Goal: Answer question/provide support

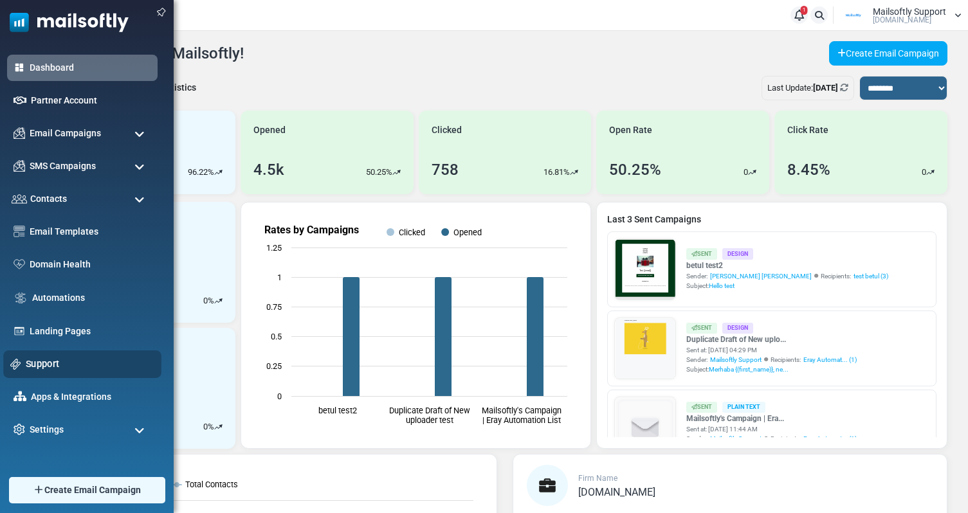
click at [35, 369] on link "Support" at bounding box center [90, 364] width 129 height 14
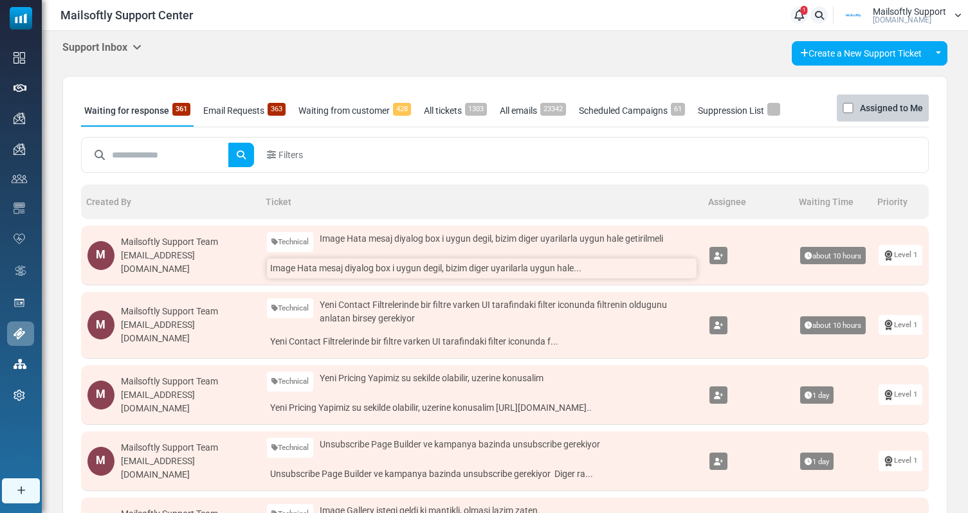
click at [364, 270] on link "Image Hata mesaj diyalog box i uygun degil, bizim diger uyarilarla uygun hale..." at bounding box center [482, 269] width 430 height 20
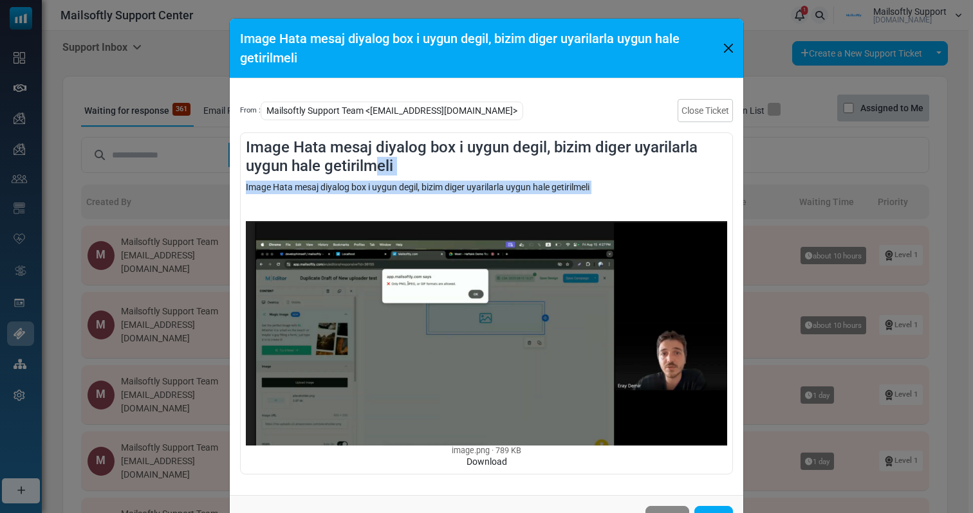
drag, startPoint x: 371, startPoint y: 197, endPoint x: 371, endPoint y: 174, distance: 23.2
click at [371, 174] on div "Image Hata mesaj diyalog box i uygun degil, bizim diger uyarilarla uygun hale g…" at bounding box center [486, 304] width 493 height 342
click at [437, 167] on h4 "Image Hata mesaj diyalog box i uygun degil, bizim diger uyarilarla uygun hale g…" at bounding box center [486, 156] width 481 height 37
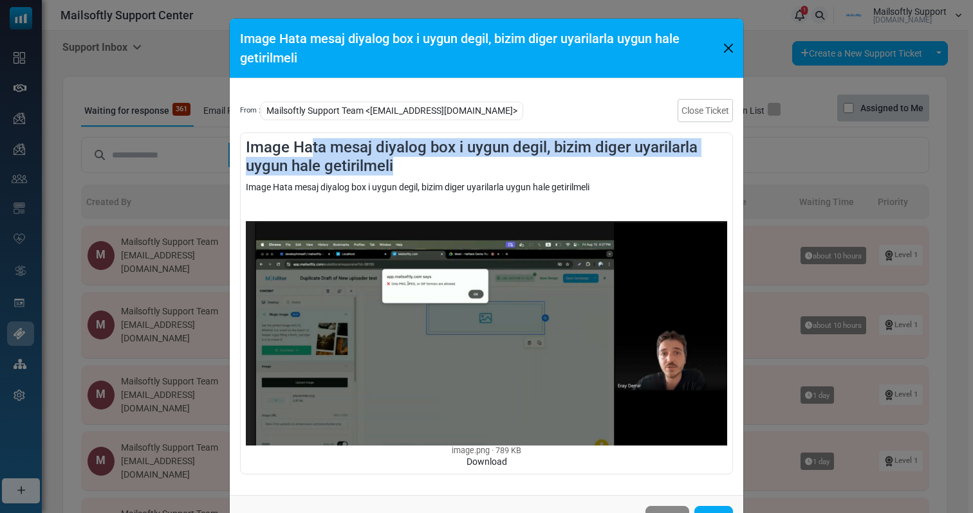
drag, startPoint x: 416, startPoint y: 168, endPoint x: 312, endPoint y: 156, distance: 104.3
click at [312, 156] on h4 "Image Hata mesaj diyalog box i uygun degil, bizim diger uyarilarla uygun hale g…" at bounding box center [486, 156] width 481 height 37
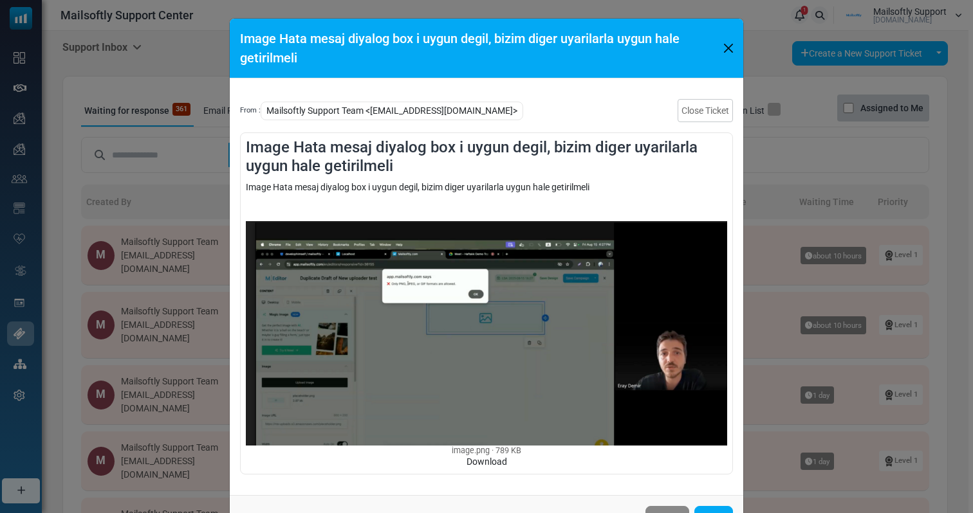
click at [445, 191] on div "Image Hata mesaj diyalog box i uygun degil, bizim diger uyarilarla uygun hale g…" at bounding box center [486, 325] width 481 height 288
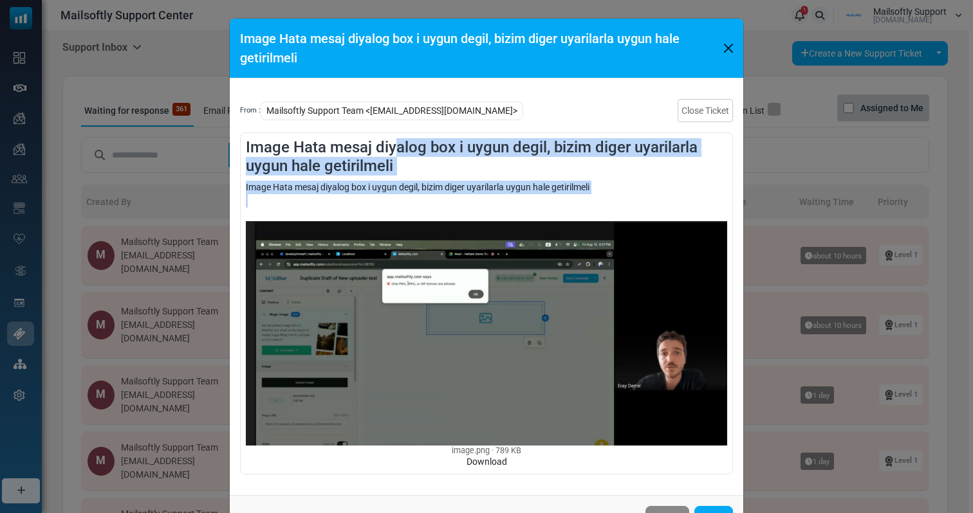
drag, startPoint x: 392, startPoint y: 208, endPoint x: 391, endPoint y: 141, distance: 66.9
click at [391, 141] on div "Image Hata mesaj diyalog box i uygun degil, bizim diger uyarilarla uygun hale g…" at bounding box center [486, 304] width 493 height 342
click at [570, 181] on div "Image Hata mesaj diyalog box i uygun degil, bizim diger uyarilarla uygun hale g…" at bounding box center [486, 325] width 481 height 288
drag, startPoint x: 584, startPoint y: 189, endPoint x: 308, endPoint y: 155, distance: 278.1
click at [308, 155] on div "Image Hata mesaj diyalog box i uygun degil, bizim diger uyarilarla uygun hale g…" at bounding box center [486, 304] width 493 height 342
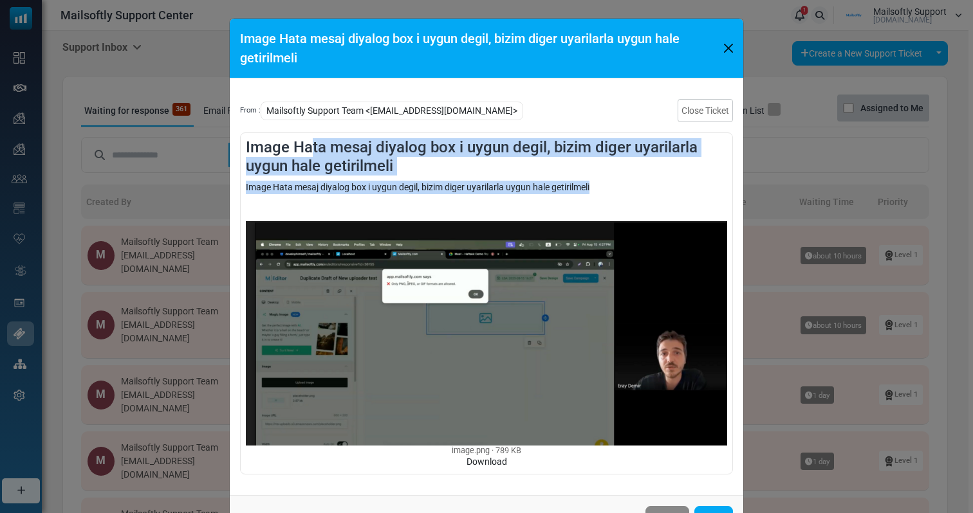
click at [308, 155] on h4 "Image Hata mesaj diyalog box i uygun degil, bizim diger uyarilarla uygun hale g…" at bounding box center [486, 156] width 481 height 37
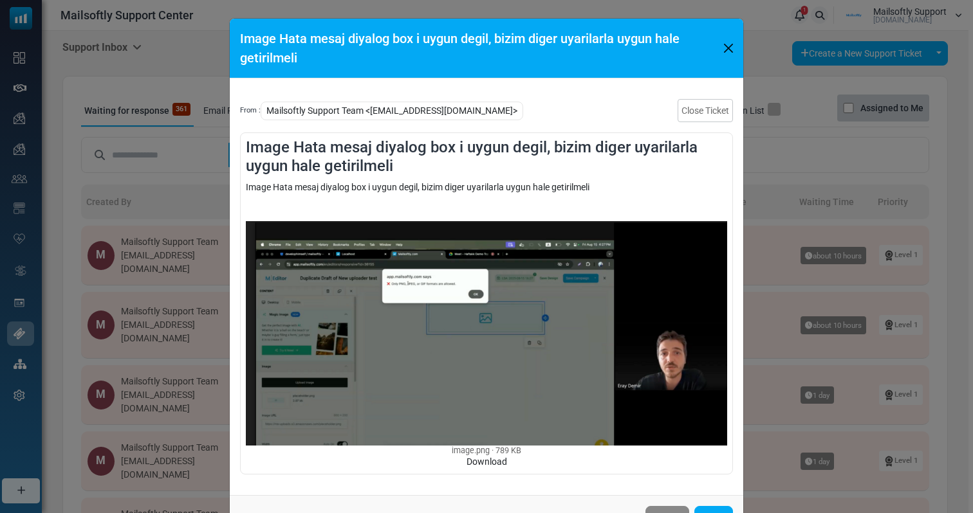
click at [247, 143] on h4 "Image Hata mesaj diyalog box i uygun degil, bizim diger uyarilarla uygun hale g…" at bounding box center [486, 156] width 481 height 37
click at [728, 44] on button "Close" at bounding box center [728, 48] width 19 height 19
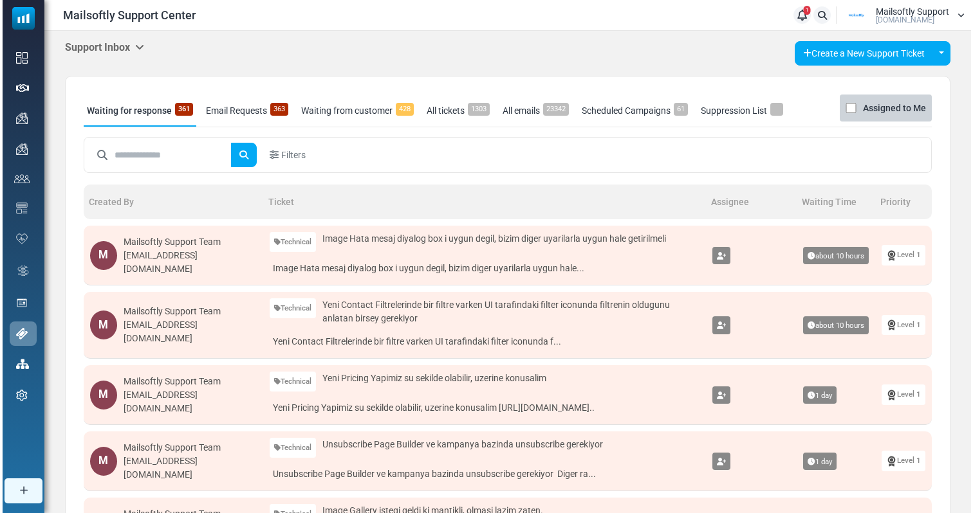
scroll to position [33, 0]
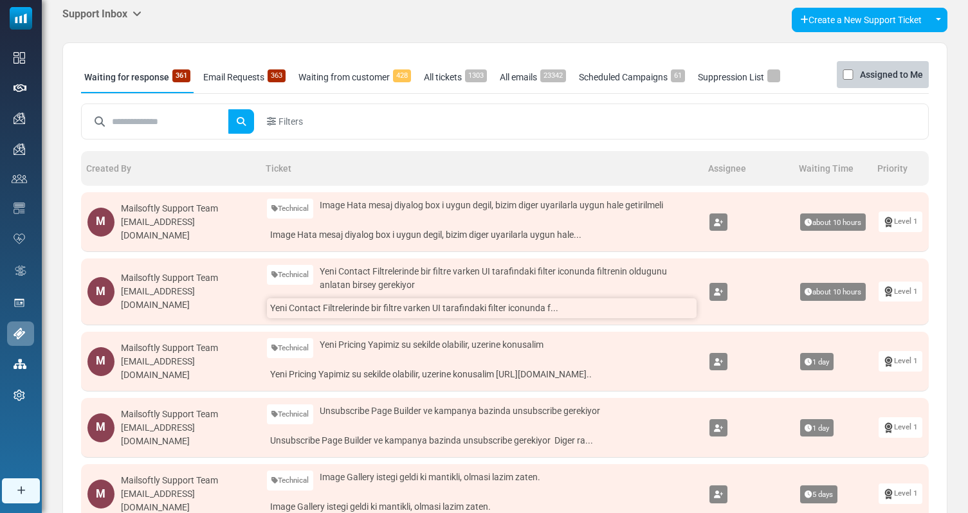
click at [480, 317] on link "Yeni Contact Filtrelerinde bir filtre varken UI tarafindaki filter iconunda f..." at bounding box center [482, 309] width 430 height 20
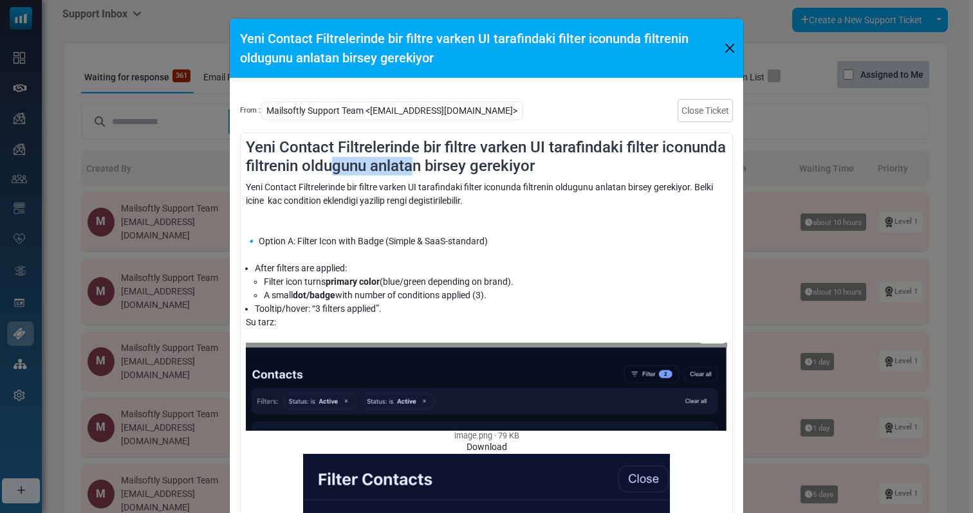
drag, startPoint x: 328, startPoint y: 170, endPoint x: 414, endPoint y: 170, distance: 85.6
click at [414, 170] on h4 "Yeni Contact Filtrelerinde bir filtre varken UI tarafindaki filter iconunda fil…" at bounding box center [486, 156] width 481 height 37
click at [464, 226] on div "Yeni Contact Filtrelerinde bir filtre varken UI tarafindaki filter iconunda fil…" at bounding box center [486, 221] width 481 height 81
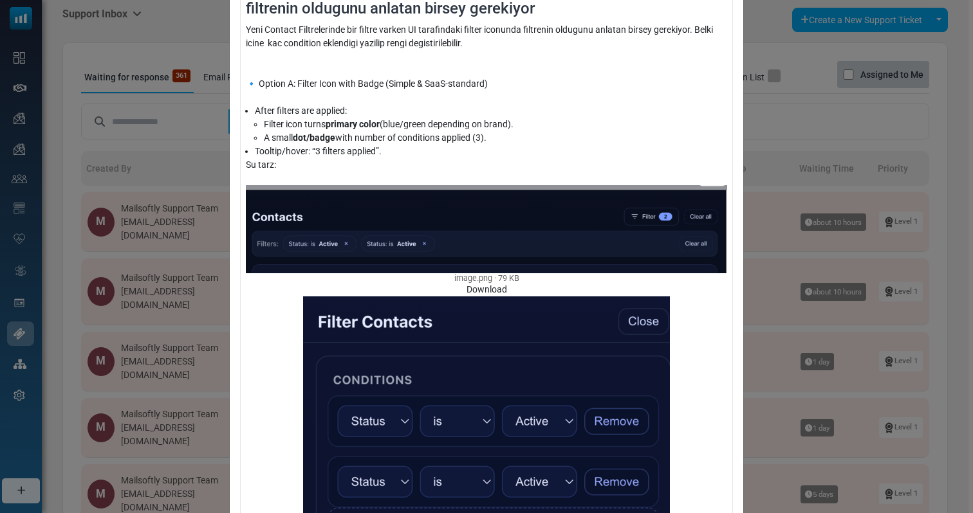
scroll to position [155, 0]
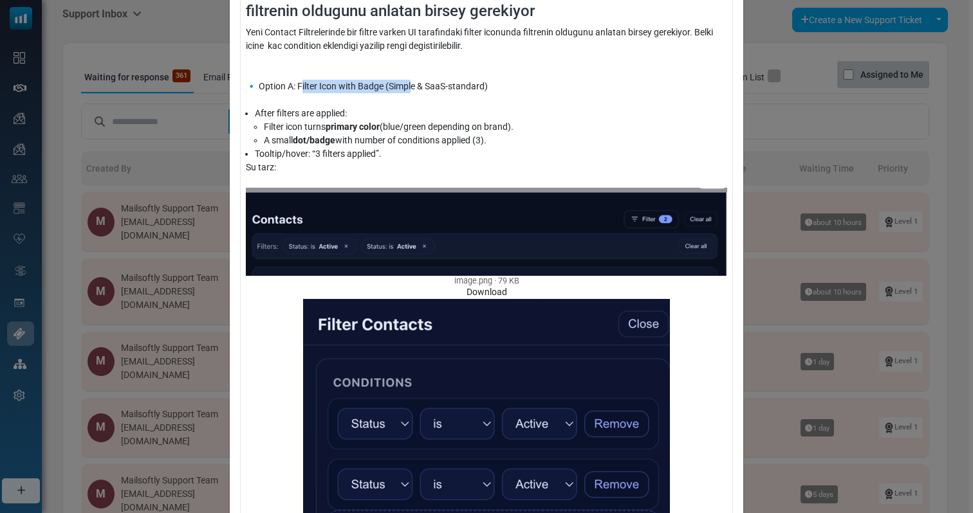
drag, startPoint x: 297, startPoint y: 89, endPoint x: 414, endPoint y: 89, distance: 117.7
click at [413, 89] on div "Yeni Contact Filtrelerinde bir filtre varken UI tarafindaki filter iconunda fil…" at bounding box center [486, 66] width 481 height 81
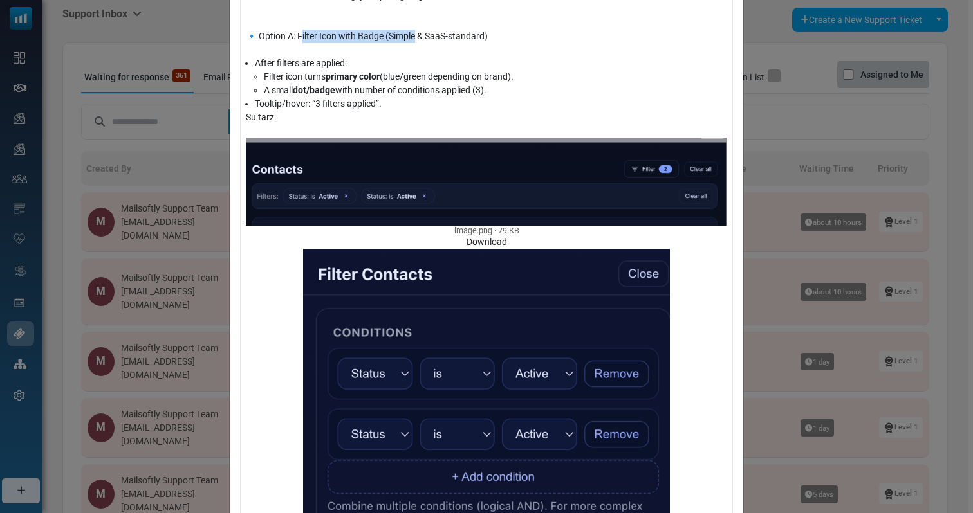
scroll to position [77, 0]
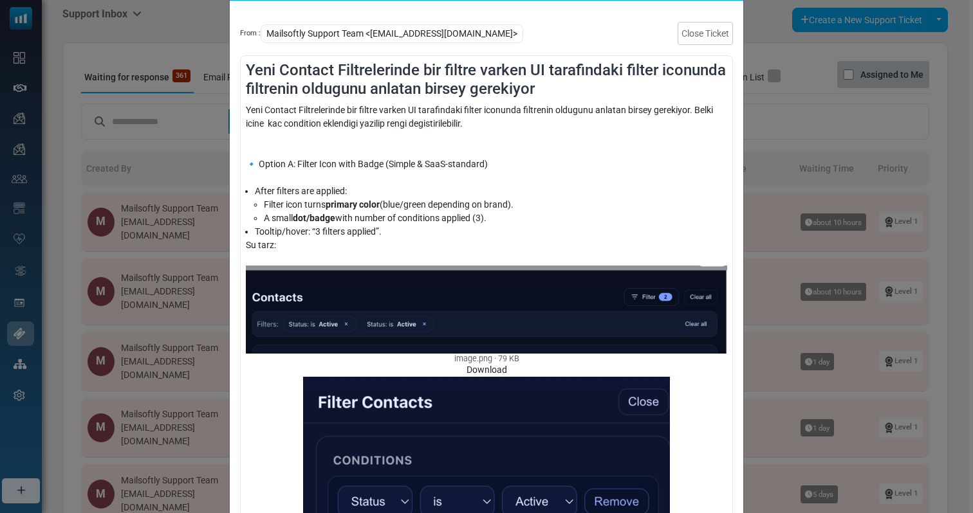
click at [322, 149] on div "Yeni Contact Filtrelerinde bir filtre varken UI tarafindaki filter iconunda fil…" at bounding box center [486, 144] width 481 height 81
drag, startPoint x: 291, startPoint y: 169, endPoint x: 429, endPoint y: 169, distance: 138.3
click at [429, 169] on div "Yeni Contact Filtrelerinde bir filtre varken UI tarafindaki filter iconunda fil…" at bounding box center [486, 144] width 481 height 81
click at [340, 212] on li "A small dot/badge with number of conditions applied (3)." at bounding box center [495, 219] width 463 height 14
drag, startPoint x: 292, startPoint y: 207, endPoint x: 367, endPoint y: 207, distance: 75.3
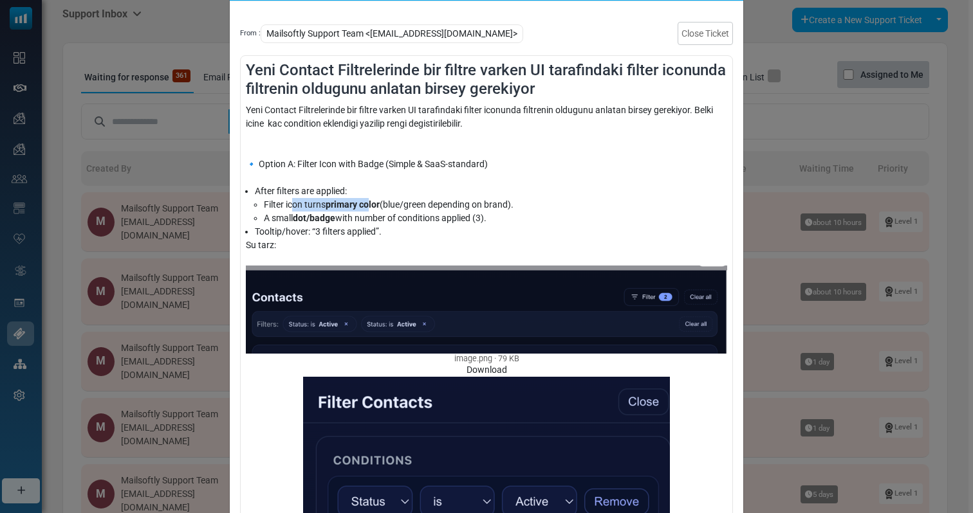
click at [367, 207] on li "Filter icon turns primary color (blue/green depending on brand)." at bounding box center [495, 205] width 463 height 14
drag, startPoint x: 390, startPoint y: 248, endPoint x: 329, endPoint y: 229, distance: 64.1
click at [324, 230] on li "Tooltip/hover: “3 filters applied”." at bounding box center [491, 232] width 472 height 14
drag, startPoint x: 312, startPoint y: 230, endPoint x: 373, endPoint y: 230, distance: 61.1
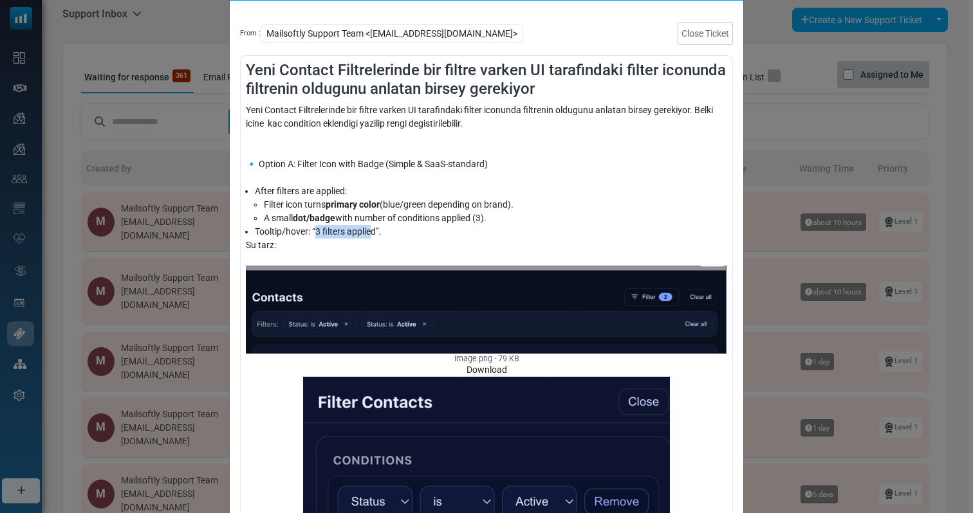
click at [373, 230] on li "Tooltip/hover: “3 filters applied”." at bounding box center [491, 232] width 472 height 14
drag, startPoint x: 262, startPoint y: 221, endPoint x: 379, endPoint y: 221, distance: 117.1
click at [379, 221] on li "A small dot/badge with number of conditions applied (3)." at bounding box center [495, 219] width 463 height 14
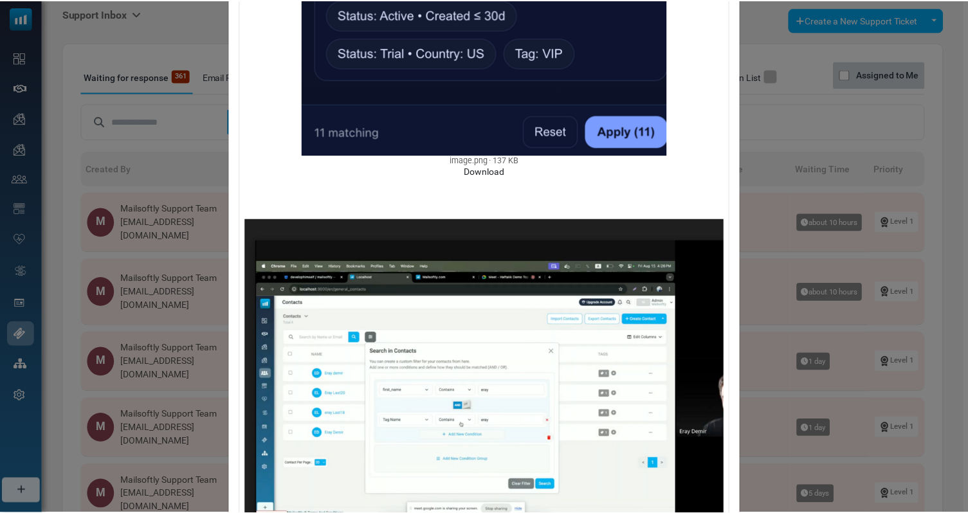
scroll to position [932, 0]
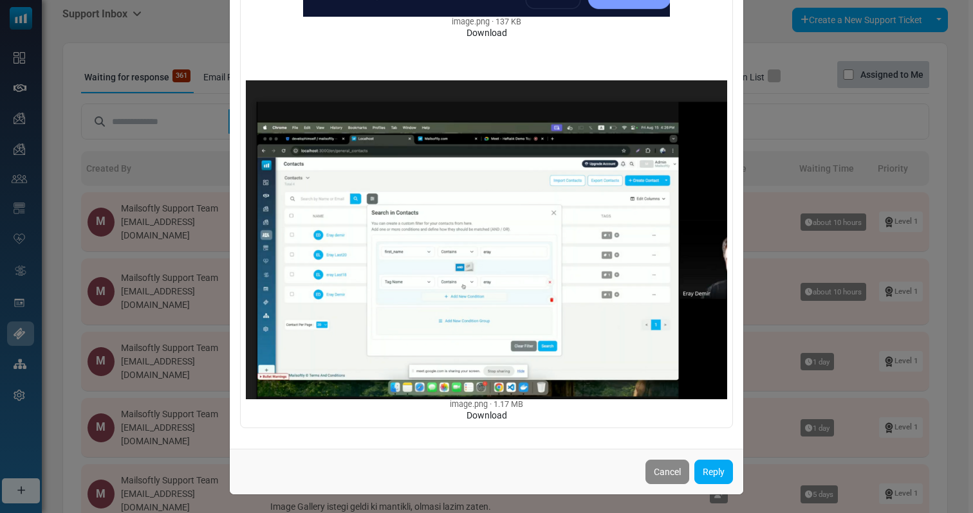
click at [202, 272] on div "Yeni Contact Filtrelerinde bir filtre varken UI tarafindaki filter iconunda fil…" at bounding box center [486, 256] width 973 height 513
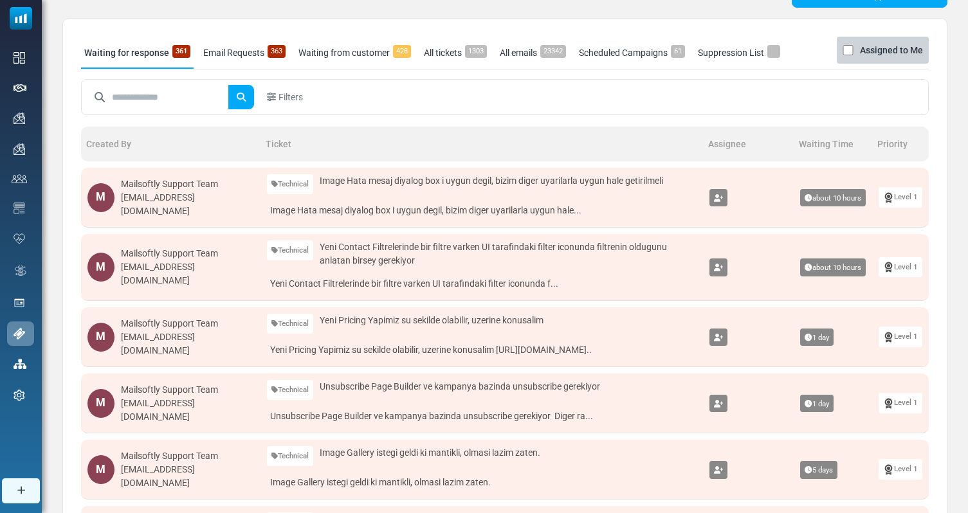
scroll to position [0, 0]
